Goal: Task Accomplishment & Management: Complete application form

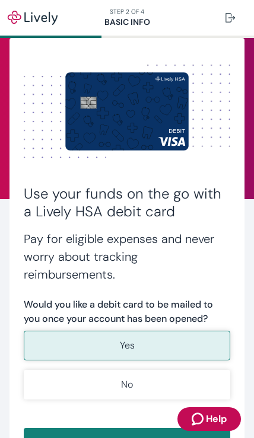
scroll to position [36, 0]
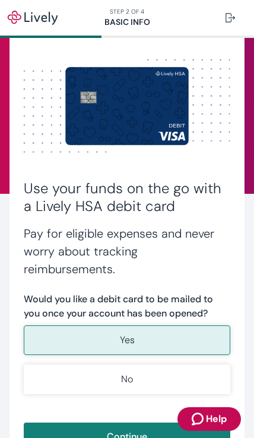
click at [186, 339] on button "Yes" at bounding box center [127, 341] width 206 height 30
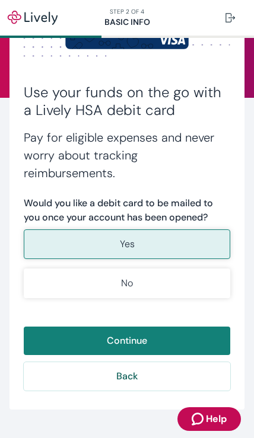
scroll to position [132, 0]
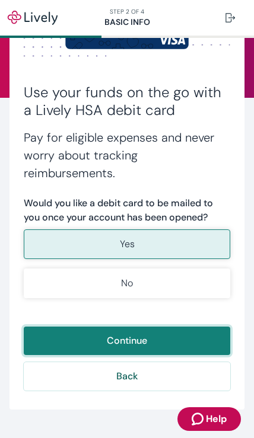
click at [191, 339] on button "Continue" at bounding box center [127, 341] width 206 height 28
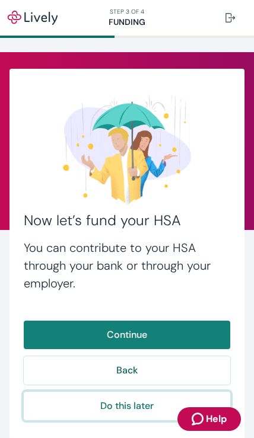
click at [133, 408] on button "Do this later" at bounding box center [127, 406] width 206 height 28
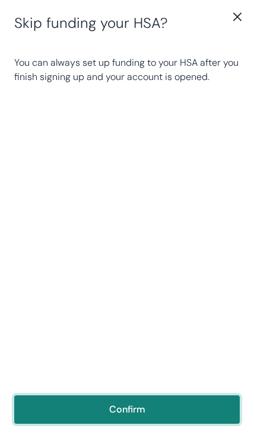
click at [165, 418] on button "Confirm" at bounding box center [126, 410] width 225 height 28
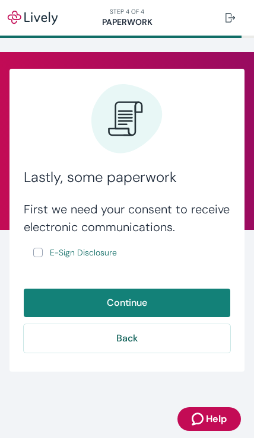
click at [42, 252] on input "E-Sign Disclosure" at bounding box center [37, 252] width 9 height 9
checkbox input "true"
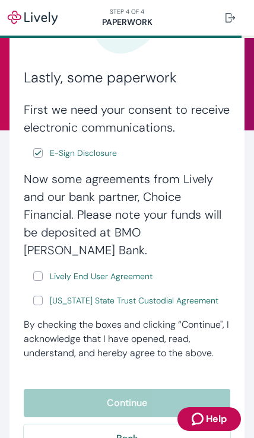
scroll to position [101, 0]
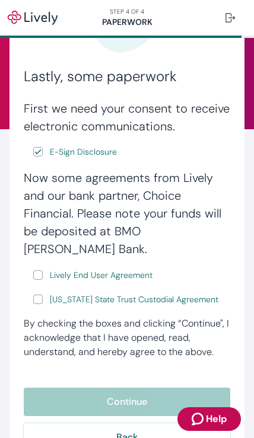
click at [42, 271] on input "Lively End User Agreement" at bounding box center [37, 275] width 9 height 9
checkbox input "true"
click at [42, 295] on input "[US_STATE] State Trust Custodial Agreement" at bounding box center [37, 299] width 9 height 9
checkbox input "true"
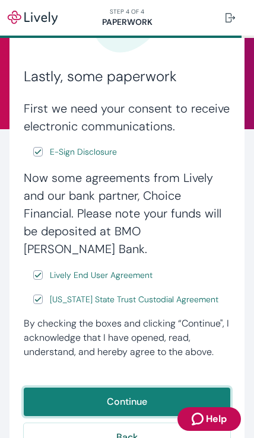
click at [169, 388] on button "Continue" at bounding box center [127, 402] width 206 height 28
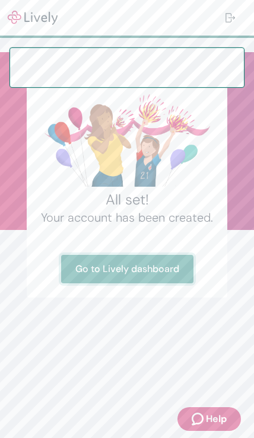
click at [165, 269] on link "Go to Lively dashboard" at bounding box center [127, 269] width 132 height 28
